Goal: Transaction & Acquisition: Purchase product/service

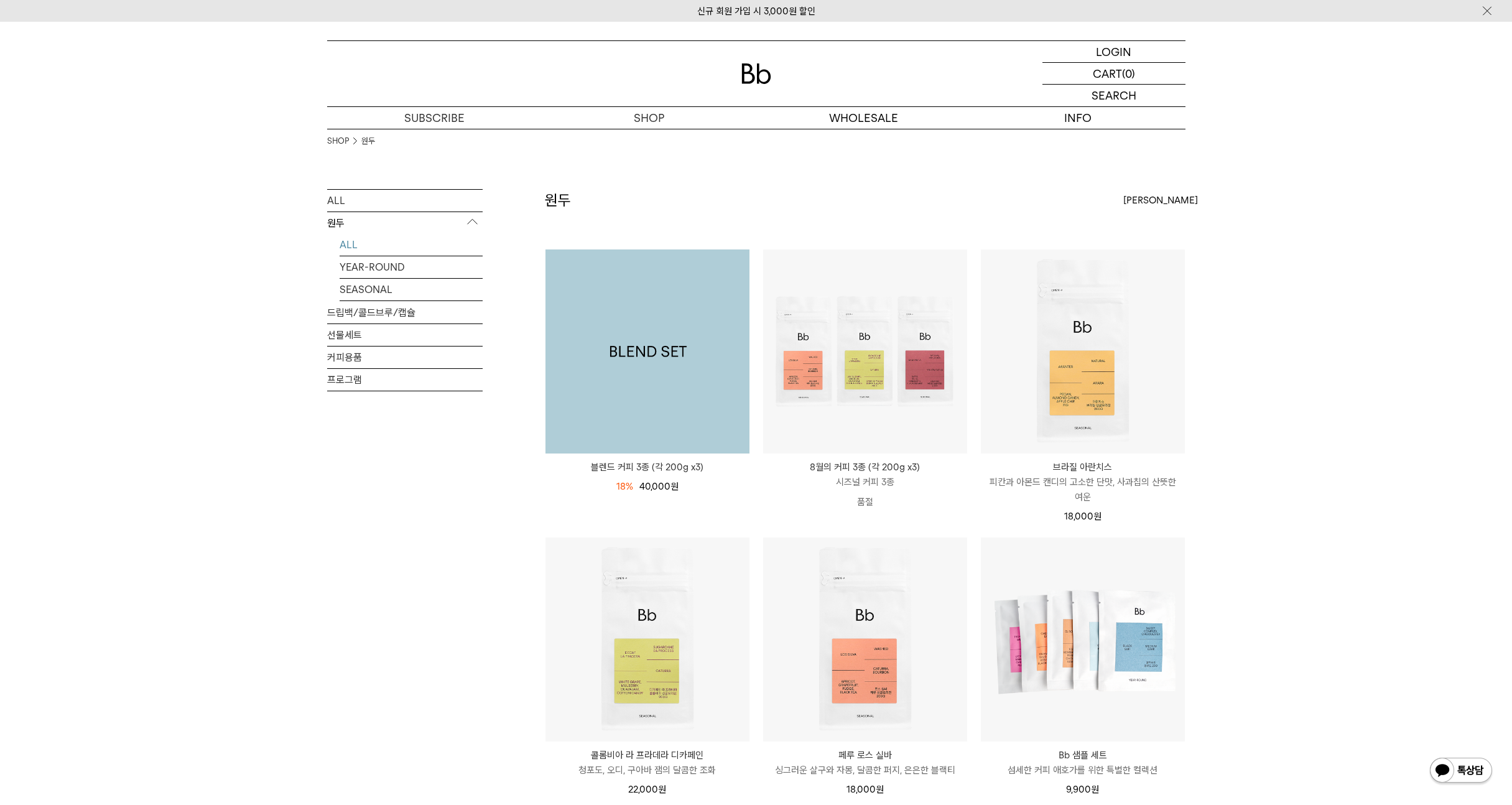
click at [649, 326] on img at bounding box center [647, 351] width 204 height 204
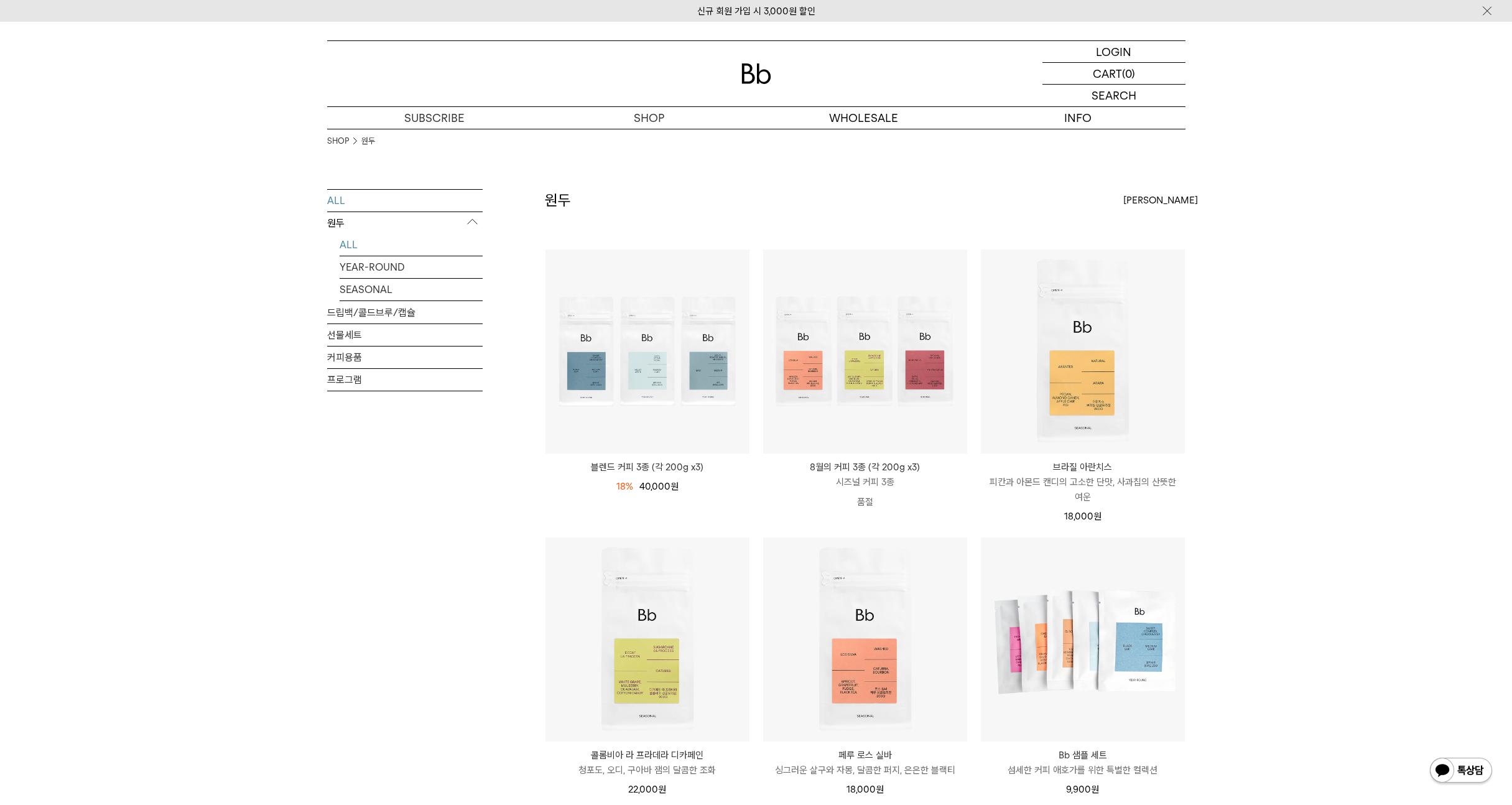
click at [339, 196] on link "ALL" at bounding box center [405, 201] width 155 height 22
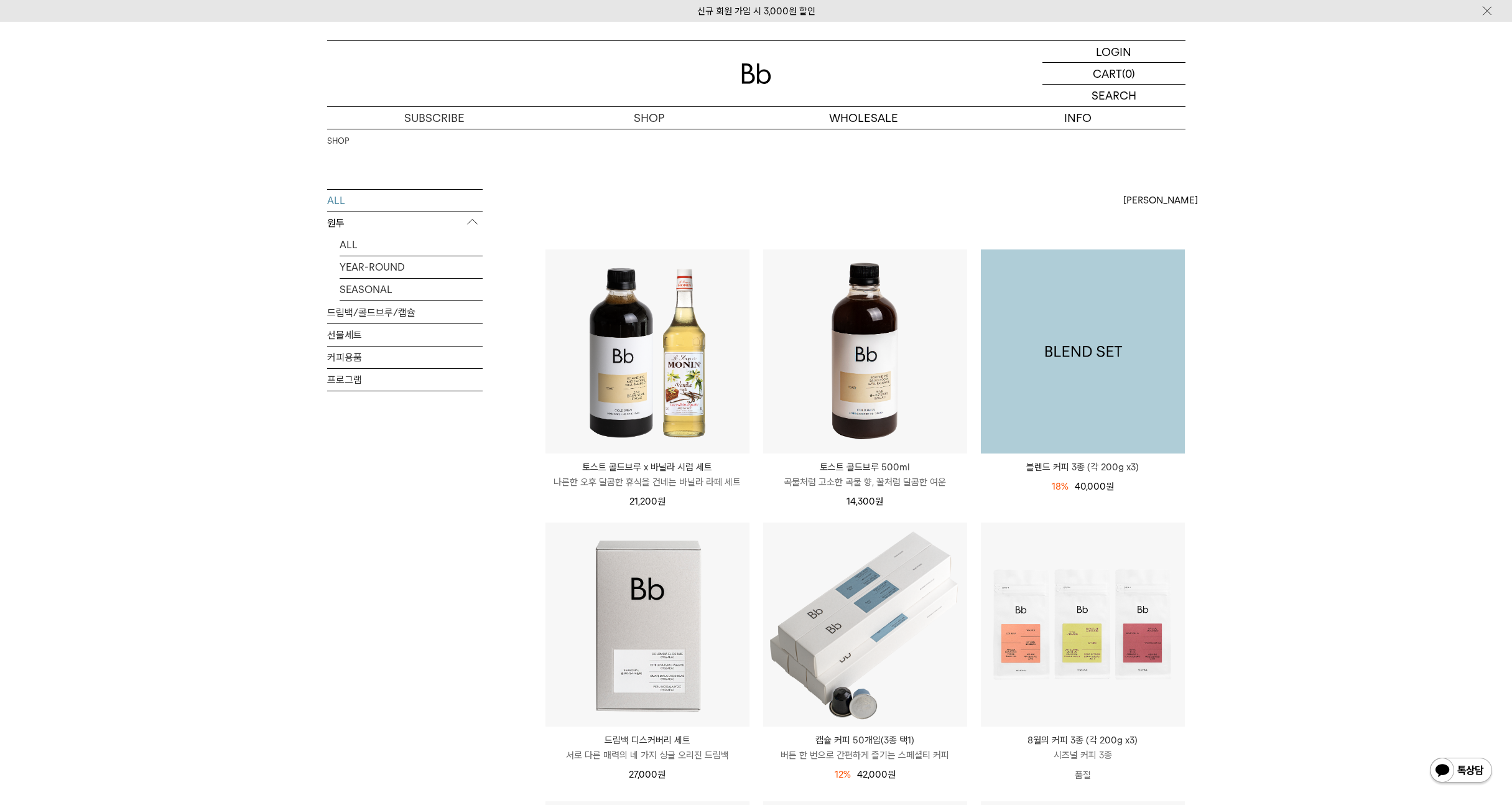
click at [1105, 330] on img at bounding box center [1083, 351] width 204 height 204
